Goal: Transaction & Acquisition: Register for event/course

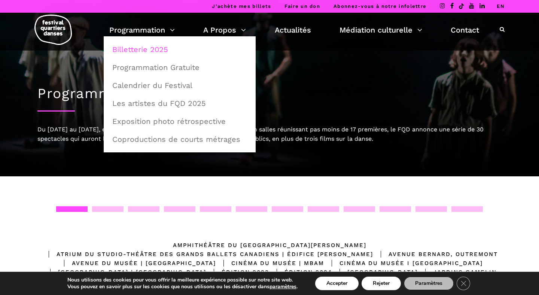
click at [152, 49] on link "Billetterie 2025" at bounding box center [180, 49] width 144 height 17
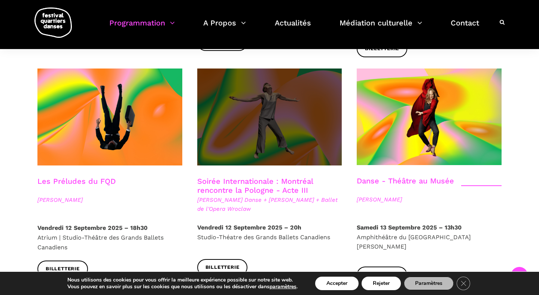
scroll to position [844, 0]
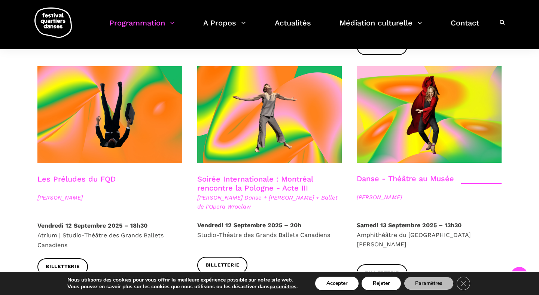
click at [75, 174] on link "Les Préludes du FQD" at bounding box center [76, 178] width 78 height 9
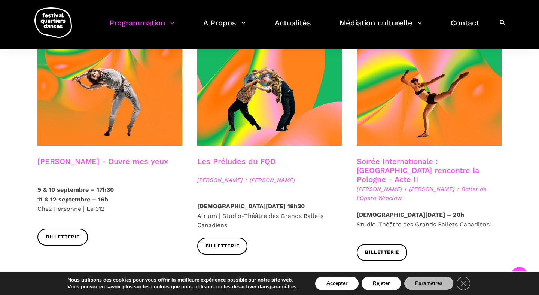
scroll to position [637, 0]
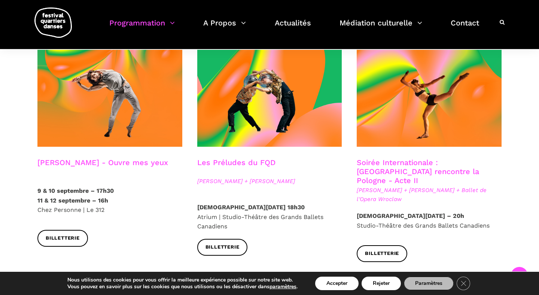
click at [84, 158] on link "Charles-Alexis Desgagnés - Ouvre mes yeux" at bounding box center [102, 162] width 131 height 9
click at [82, 187] on strong "9 & 10 septembre – 17h30 11 & 12 septembre – 16h" at bounding box center [75, 195] width 76 height 17
click at [106, 158] on h3 "Charles-Alexis Desgagnés - Ouvre mes yeux" at bounding box center [102, 167] width 131 height 19
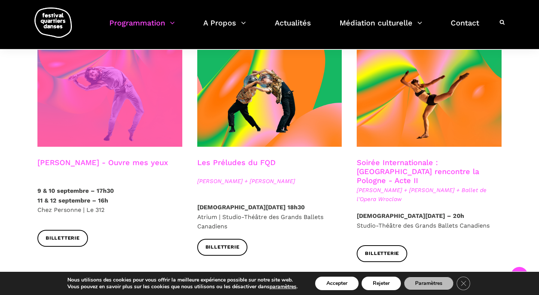
click at [104, 103] on span at bounding box center [109, 98] width 145 height 97
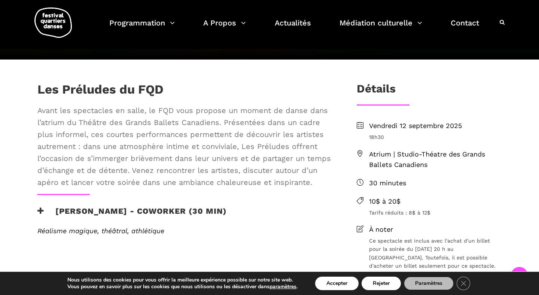
scroll to position [140, 0]
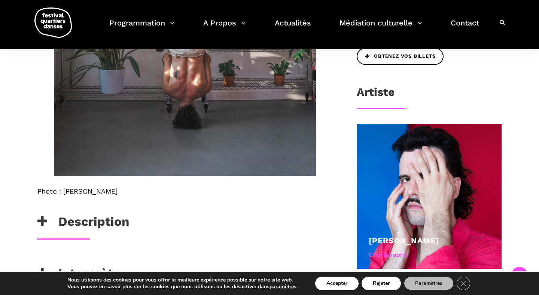
scroll to position [150, 0]
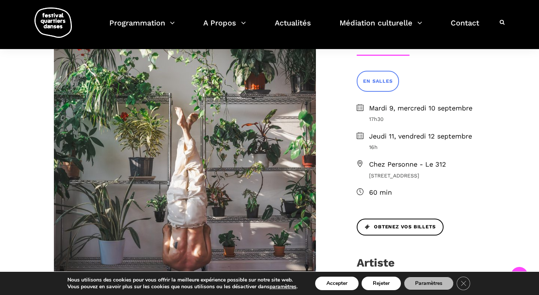
scroll to position [191, 0]
